Goal: Find specific page/section: Find specific page/section

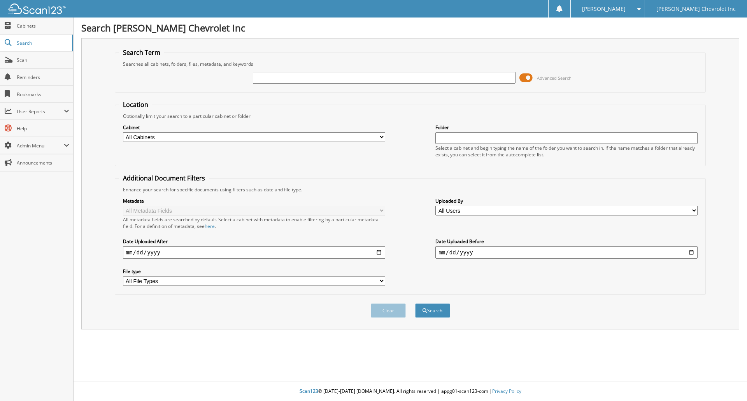
click at [271, 79] on input "text" at bounding box center [384, 78] width 262 height 12
type input "[PERSON_NAME]"
click at [415, 304] on button "Search" at bounding box center [432, 311] width 35 height 14
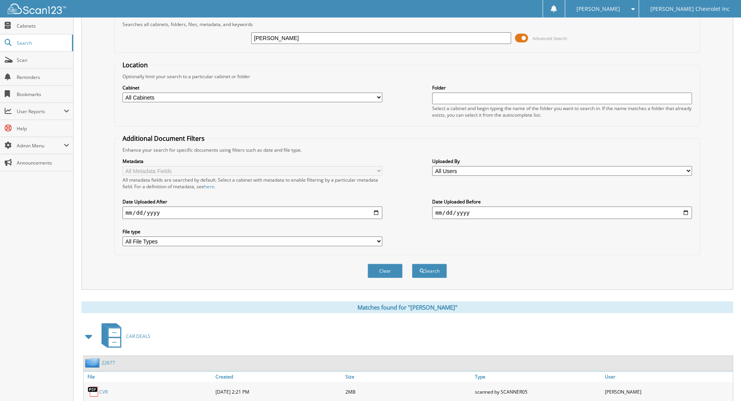
scroll to position [77, 0]
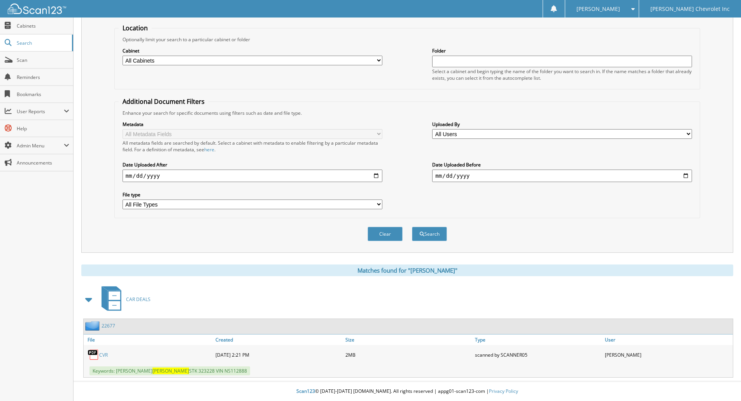
click at [113, 328] on link "22677" at bounding box center [109, 326] width 14 height 7
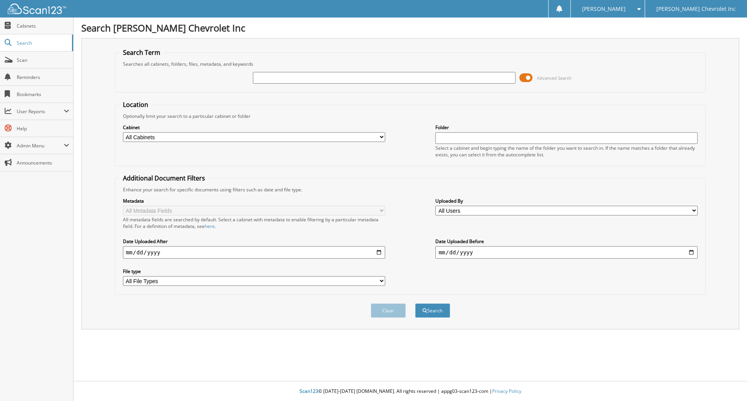
click at [428, 24] on h1 "Search [PERSON_NAME] Chevrolet Inc" at bounding box center [410, 27] width 658 height 13
